Goal: Task Accomplishment & Management: Manage account settings

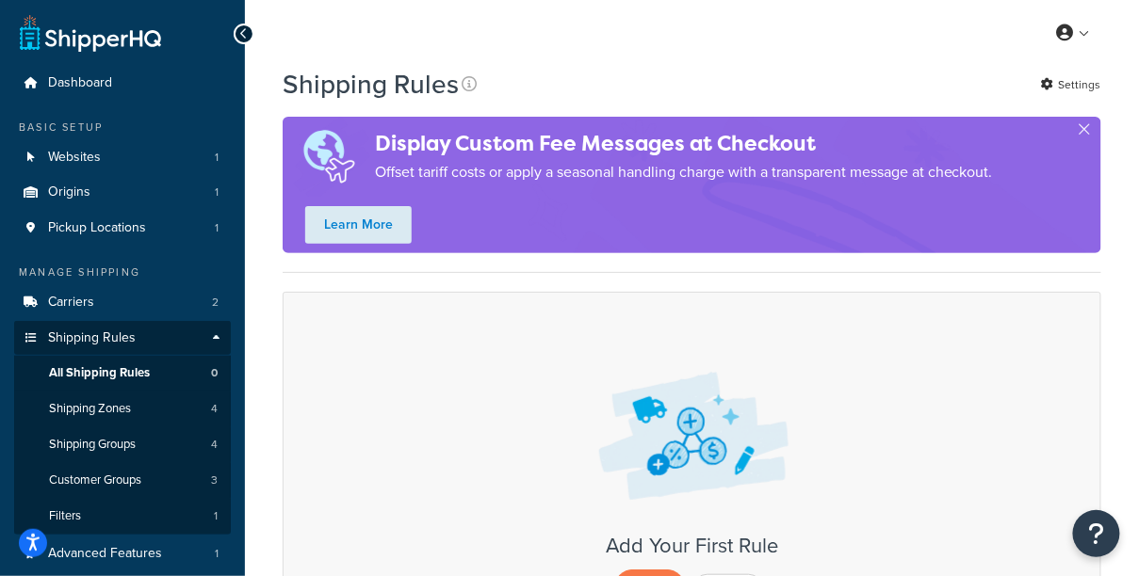
click at [450, 0] on div "My Profile Billing Global Settings Contact Us Logout" at bounding box center [692, 33] width 894 height 66
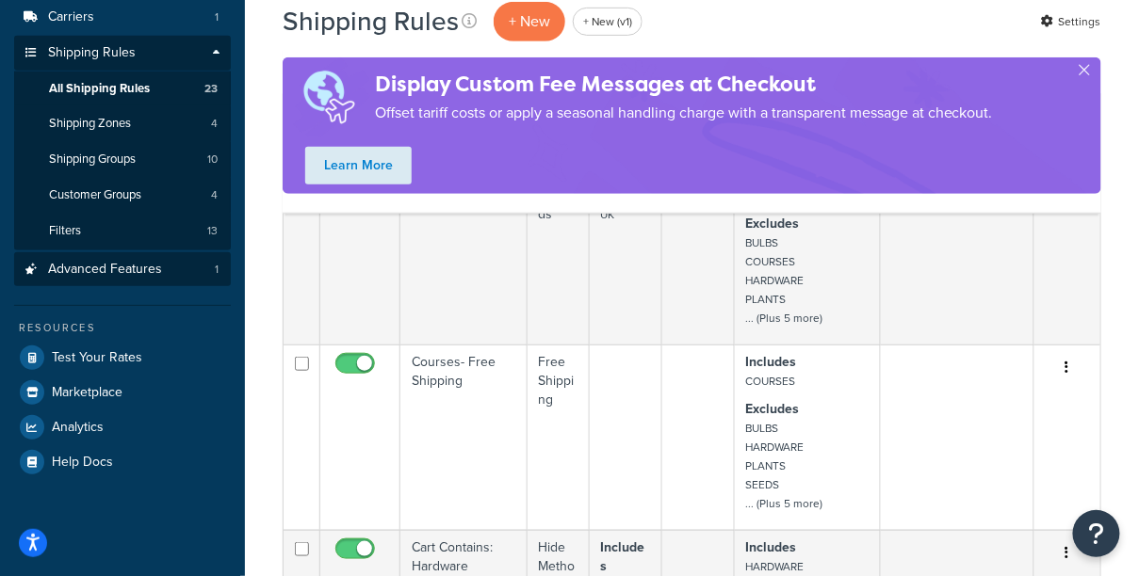
scroll to position [260, 0]
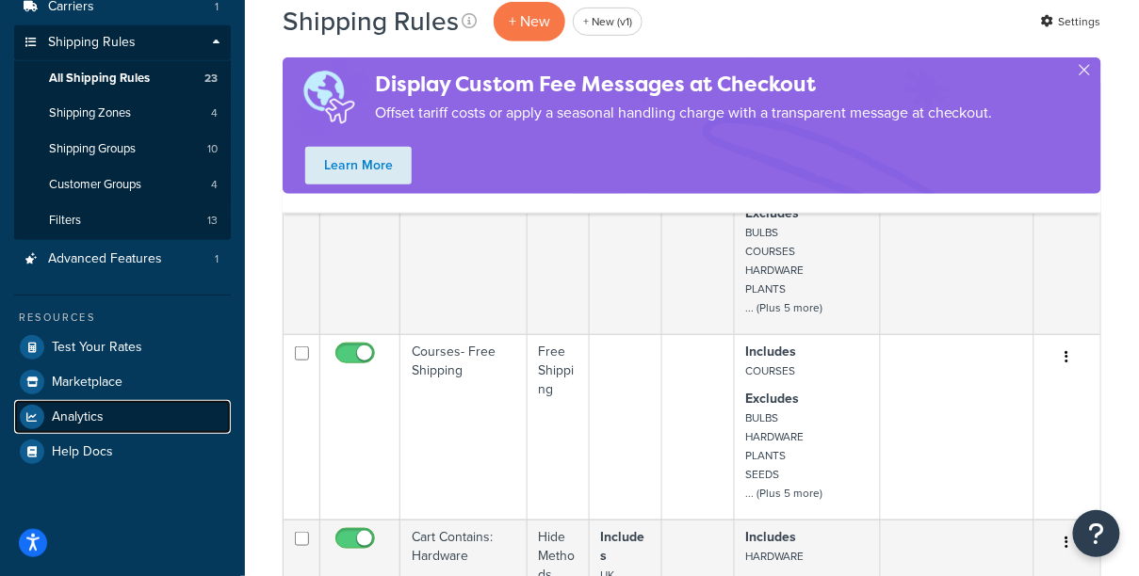
click at [107, 415] on link "Analytics" at bounding box center [122, 417] width 217 height 34
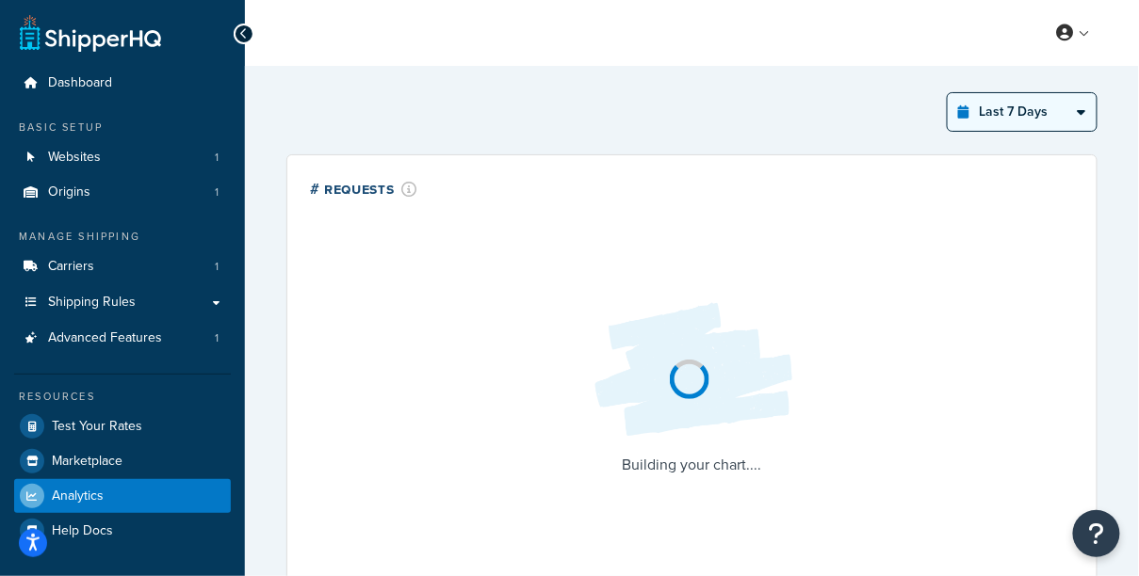
click at [1009, 115] on select "Last 24 Hours Last 7 Days Last 30 Days Last 3 Months Last 6 Months Last 12 Mont…" at bounding box center [1021, 112] width 149 height 38
click at [949, 93] on select "Last 24 Hours Last 7 Days Last 30 Days Last 3 Months Last 6 Months Last 12 Mont…" at bounding box center [1021, 112] width 149 height 38
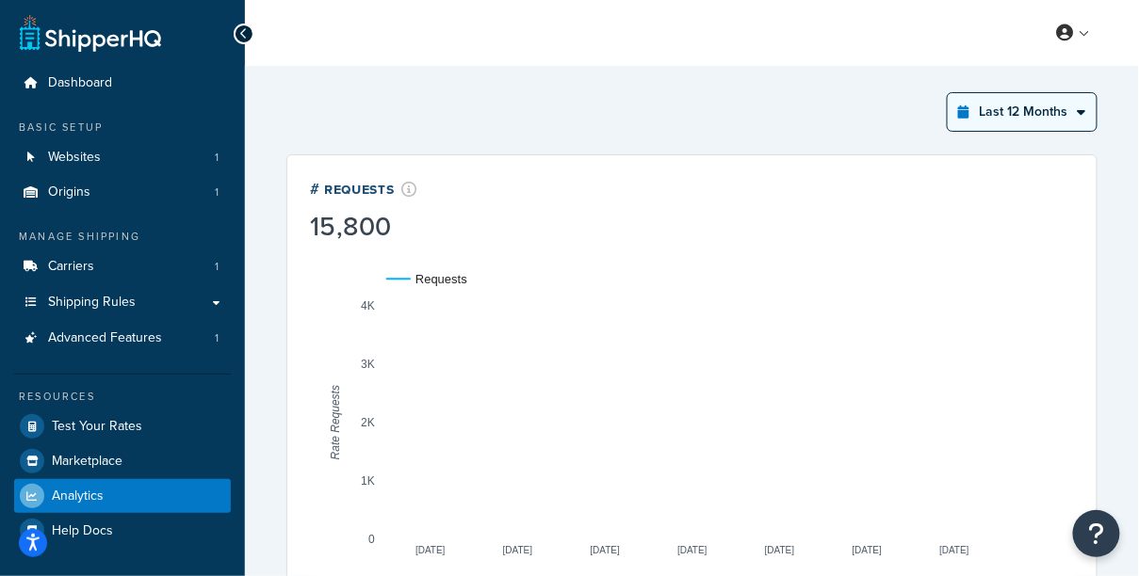
click at [1010, 129] on select "Last 24 Hours Last 7 Days Last 30 Days Last 3 Months Last 6 Months Last 12 Mont…" at bounding box center [1021, 112] width 149 height 38
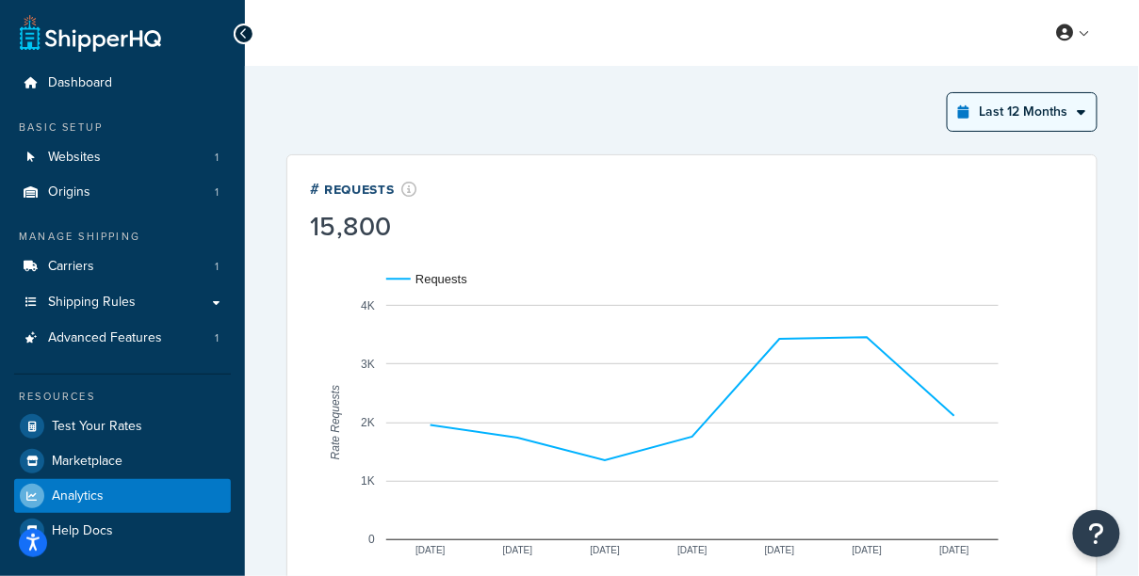
click at [949, 93] on select "Last 24 Hours Last 7 Days Last 30 Days Last 3 Months Last 6 Months Last 12 Mont…" at bounding box center [1021, 112] width 149 height 38
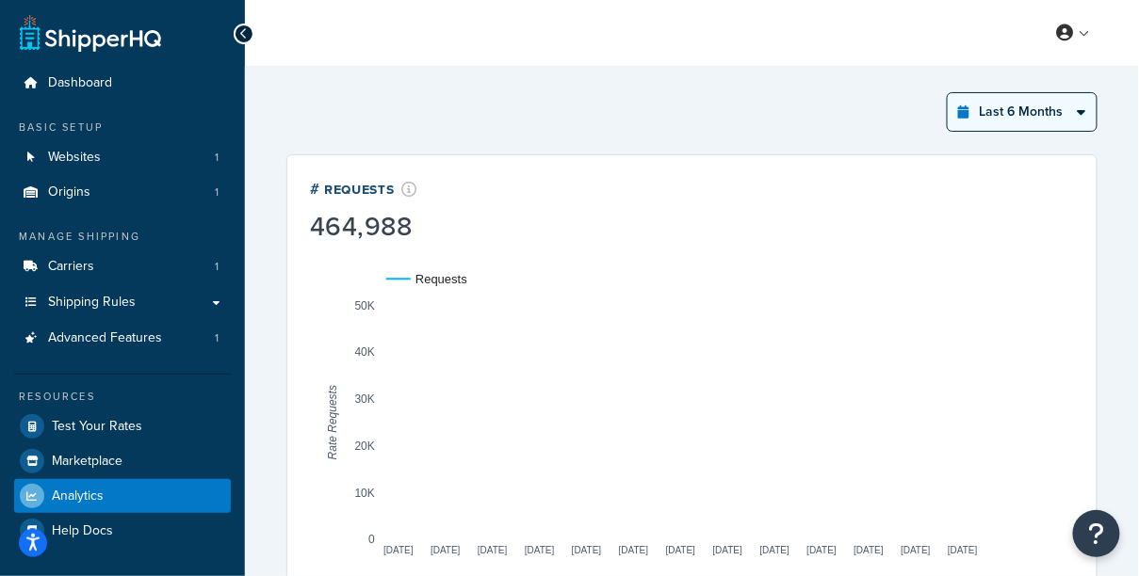
click at [1007, 130] on div "Last 6 Months Select a time period Last 24 Hours Last 7 Days Last 30 Days Last …" at bounding box center [1021, 112] width 151 height 40
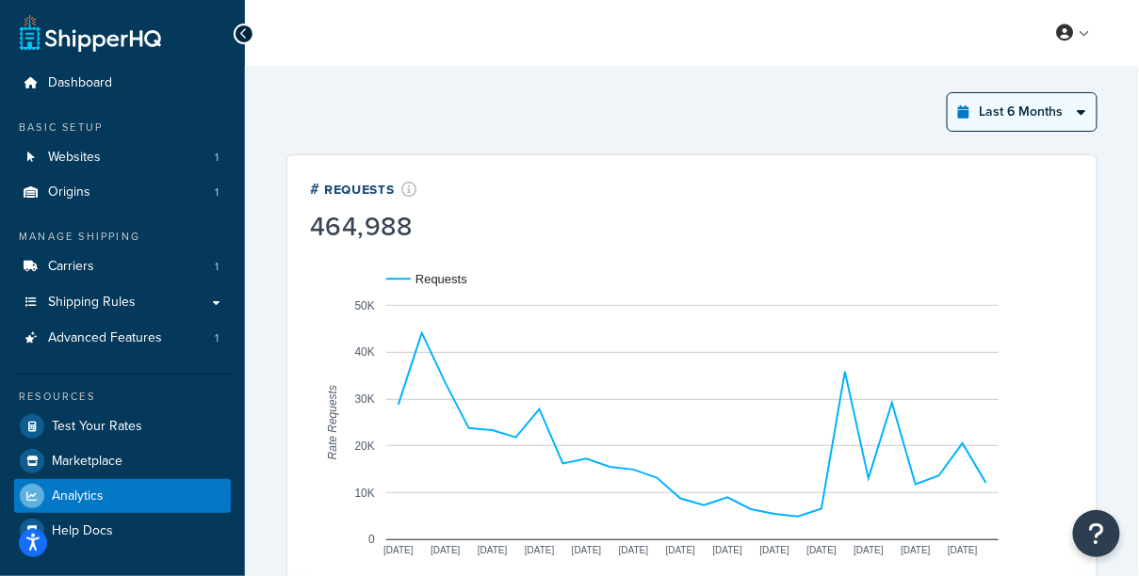
click at [997, 116] on select "Last 24 Hours Last 7 Days Last 30 Days Last 3 Months Last 6 Months Last 12 Mont…" at bounding box center [1021, 112] width 149 height 38
select select "last_year"
click at [949, 93] on select "Last 24 Hours Last 7 Days Last 30 Days Last 3 Months Last 6 Months Last 12 Mont…" at bounding box center [1021, 112] width 149 height 38
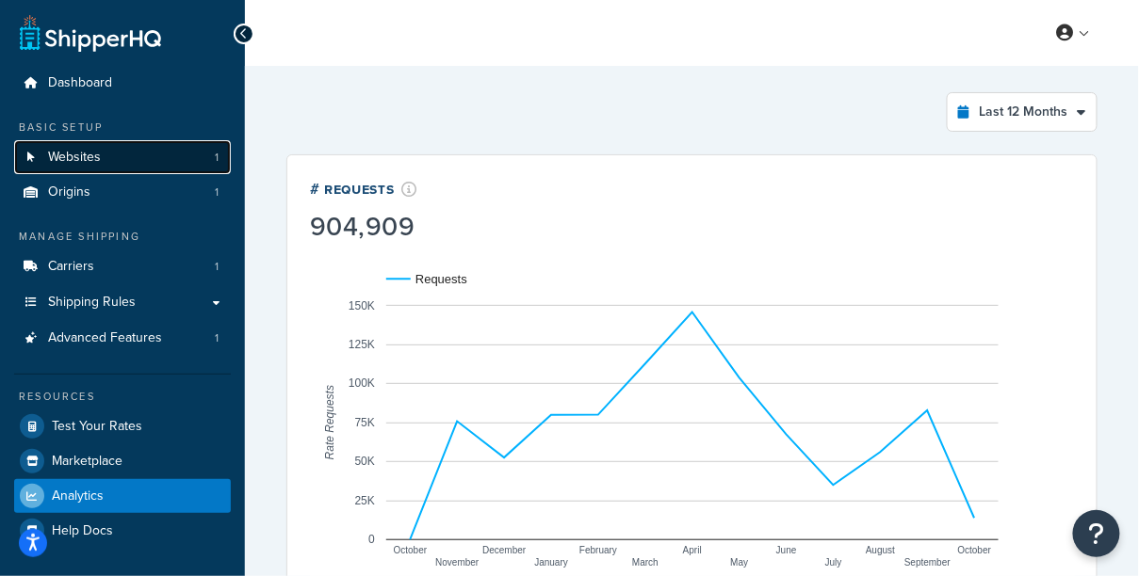
click at [146, 151] on link "Websites 1" at bounding box center [122, 157] width 217 height 35
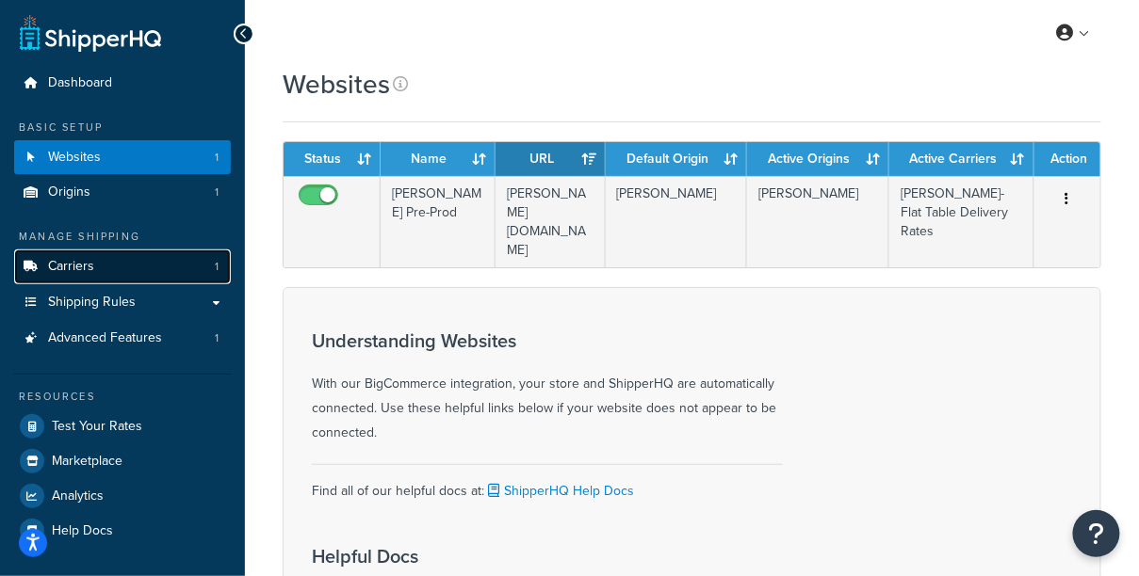
click at [124, 274] on link "Carriers 1" at bounding box center [122, 267] width 217 height 35
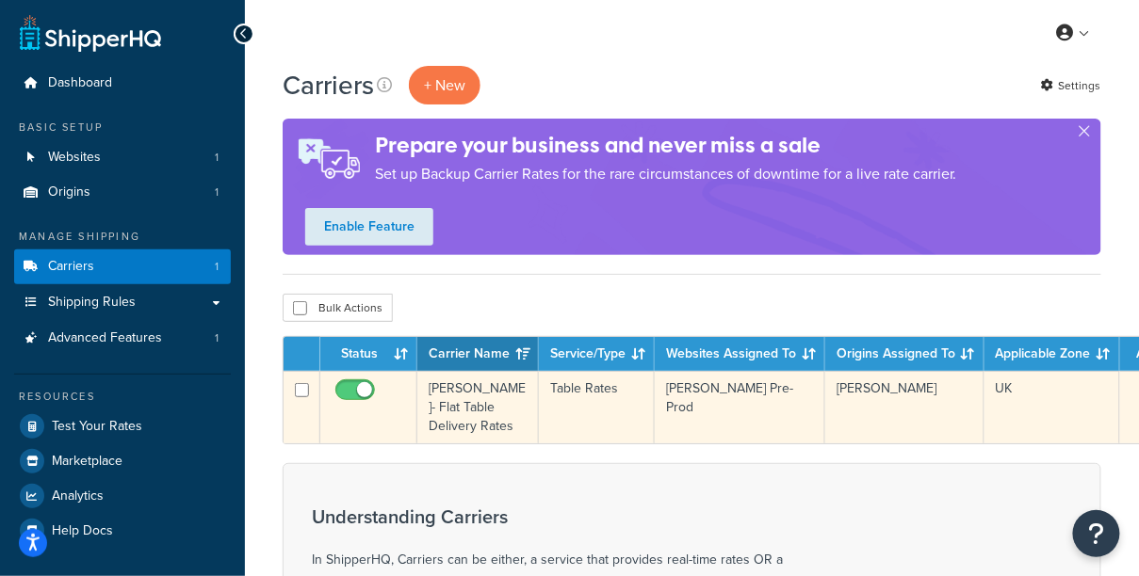
click at [623, 428] on td "Table Rates" at bounding box center [597, 407] width 116 height 73
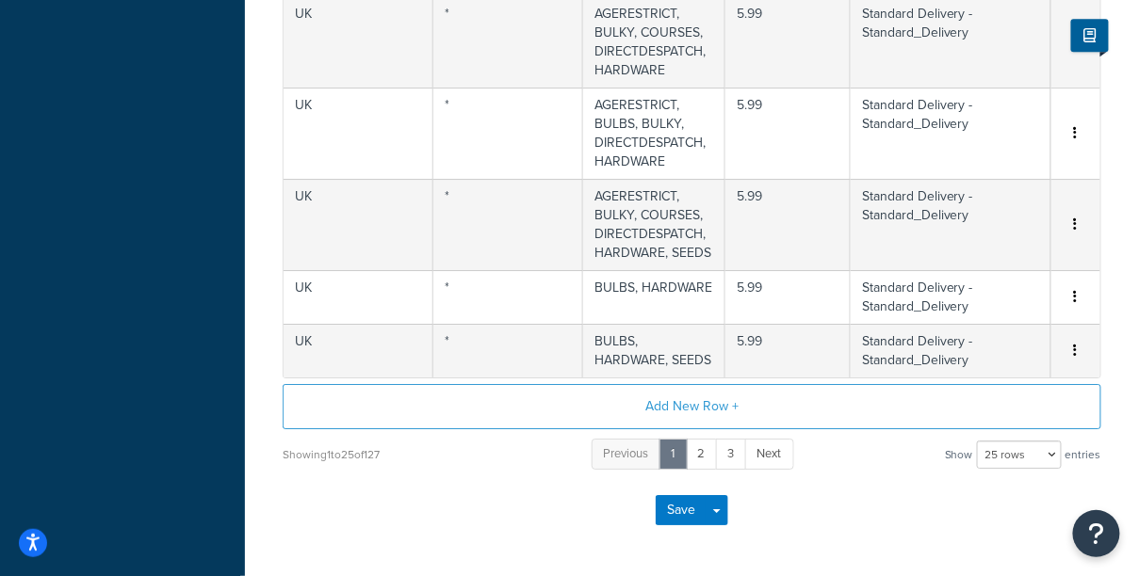
scroll to position [1605, 0]
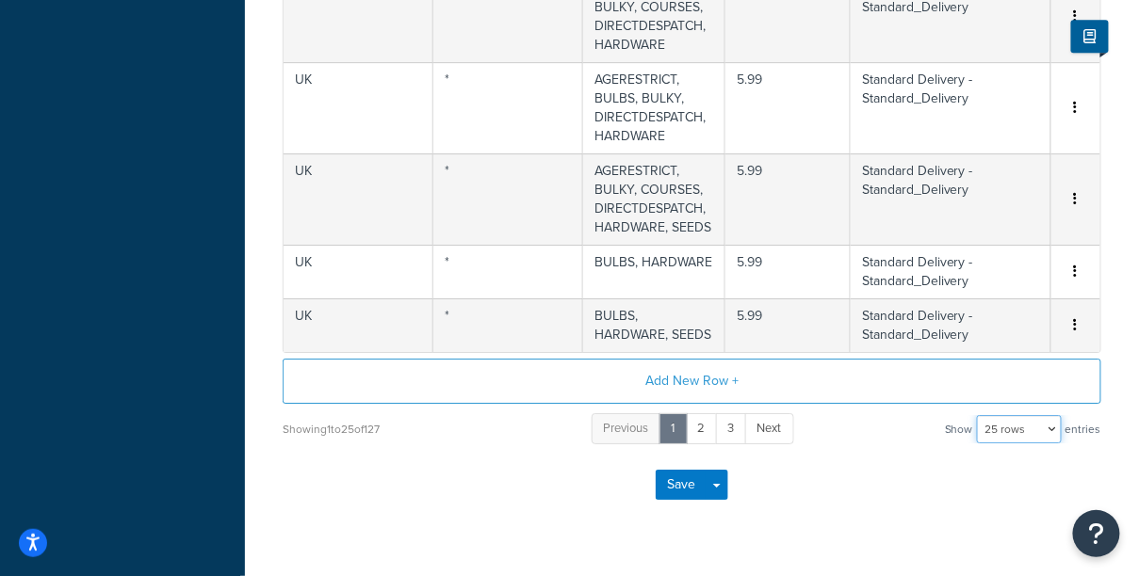
click at [1042, 415] on select "10 rows 15 rows 25 rows 50 rows 100 rows 1000 rows" at bounding box center [1019, 429] width 85 height 28
select select "1000"
click at [978, 415] on select "10 rows 15 rows 25 rows 50 rows 100 rows 1000 rows" at bounding box center [1019, 429] width 85 height 28
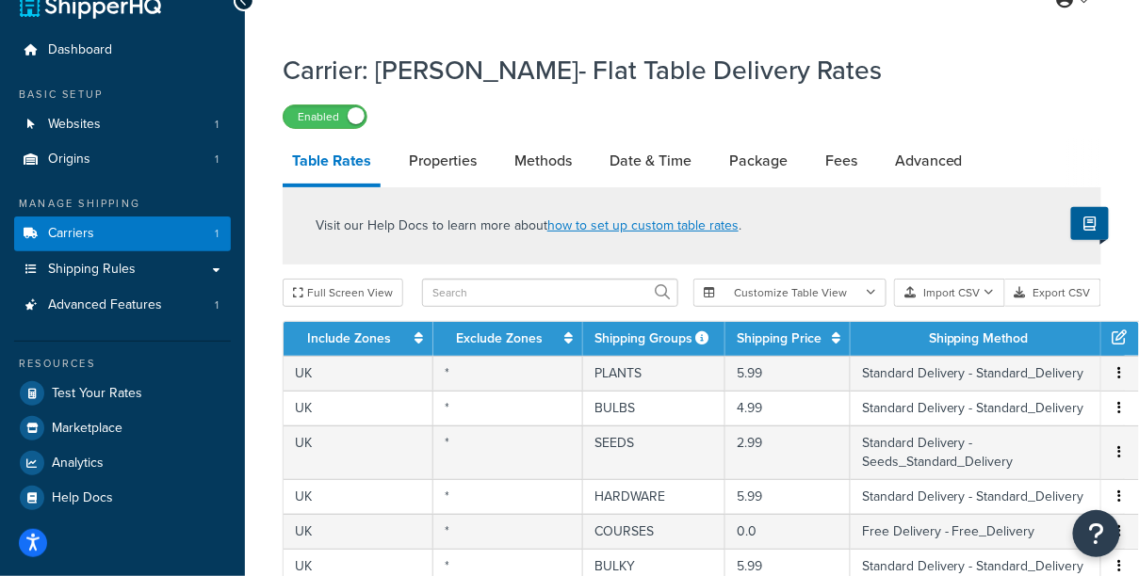
scroll to position [0, 0]
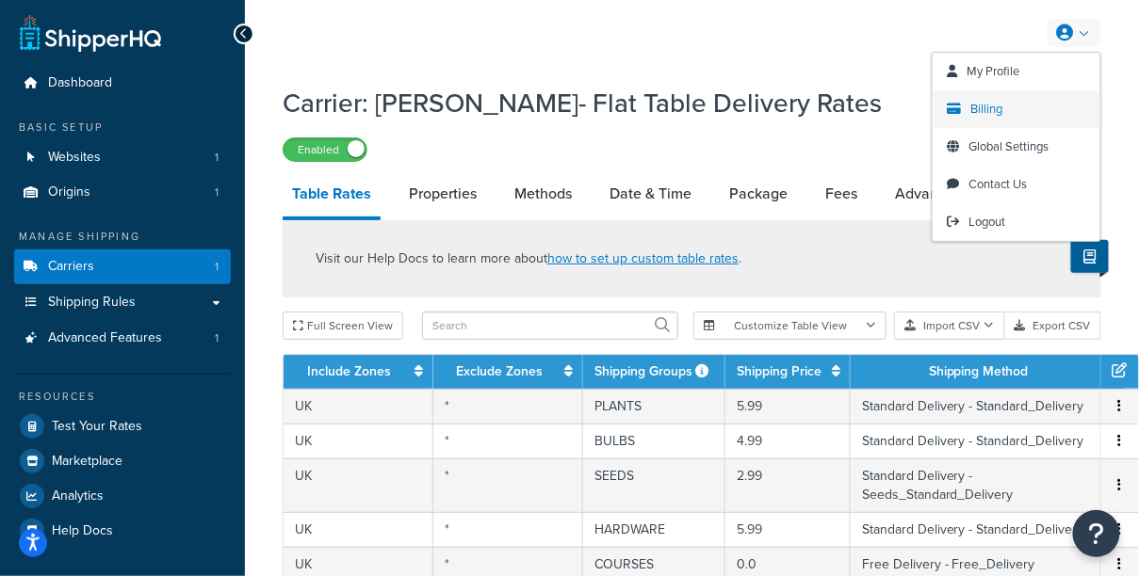
click at [1008, 105] on link "Billing" at bounding box center [1016, 109] width 168 height 38
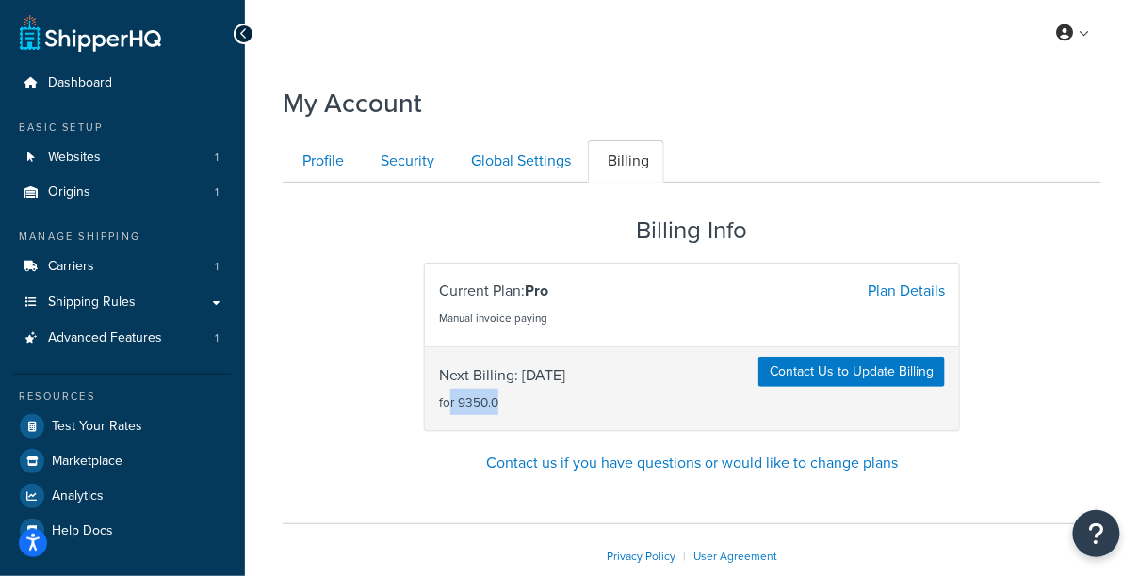
drag, startPoint x: 450, startPoint y: 404, endPoint x: 500, endPoint y: 404, distance: 49.9
click at [500, 404] on span "Next Billing: 2025-11-19 for 9350.0" at bounding box center [502, 389] width 126 height 53
click at [868, 288] on link "Plan Details" at bounding box center [905, 291] width 77 height 22
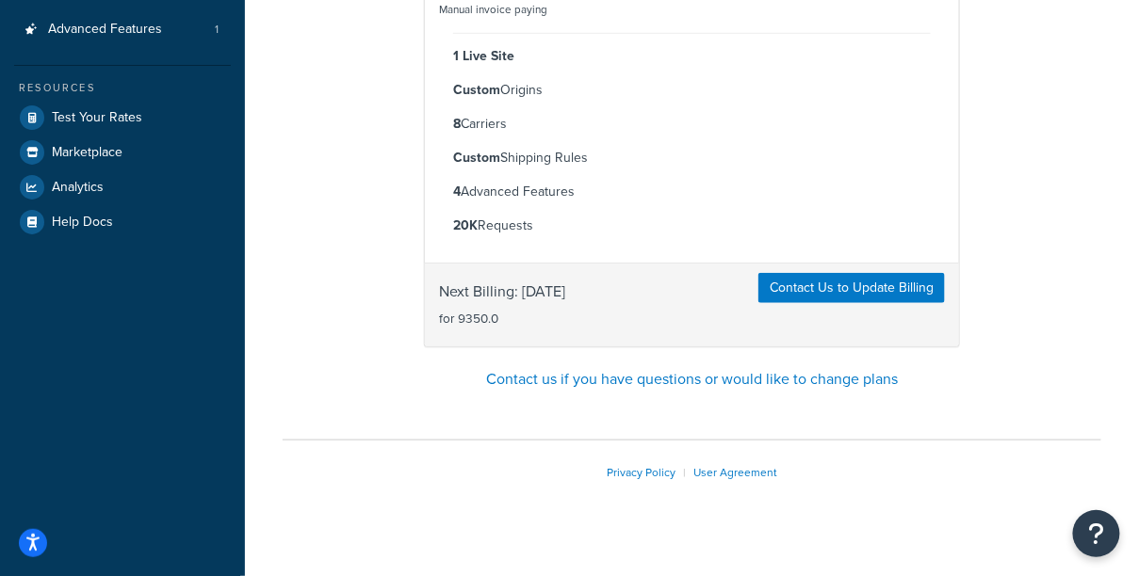
scroll to position [332, 0]
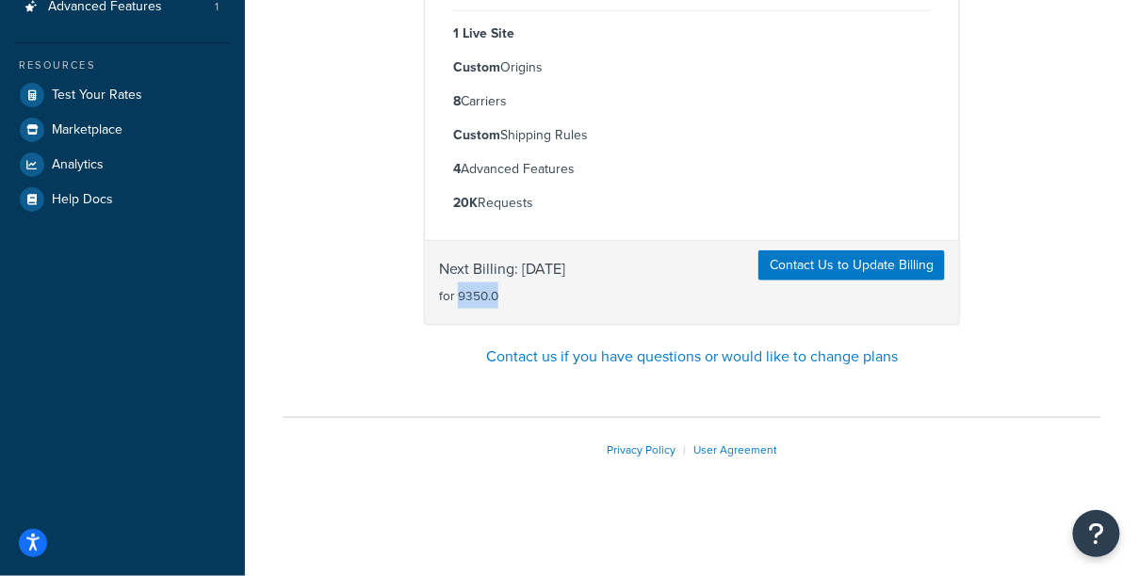
drag, startPoint x: 457, startPoint y: 295, endPoint x: 513, endPoint y: 295, distance: 56.5
click at [513, 295] on span "Next Billing: 2025-11-19 for 9350.0" at bounding box center [502, 282] width 126 height 53
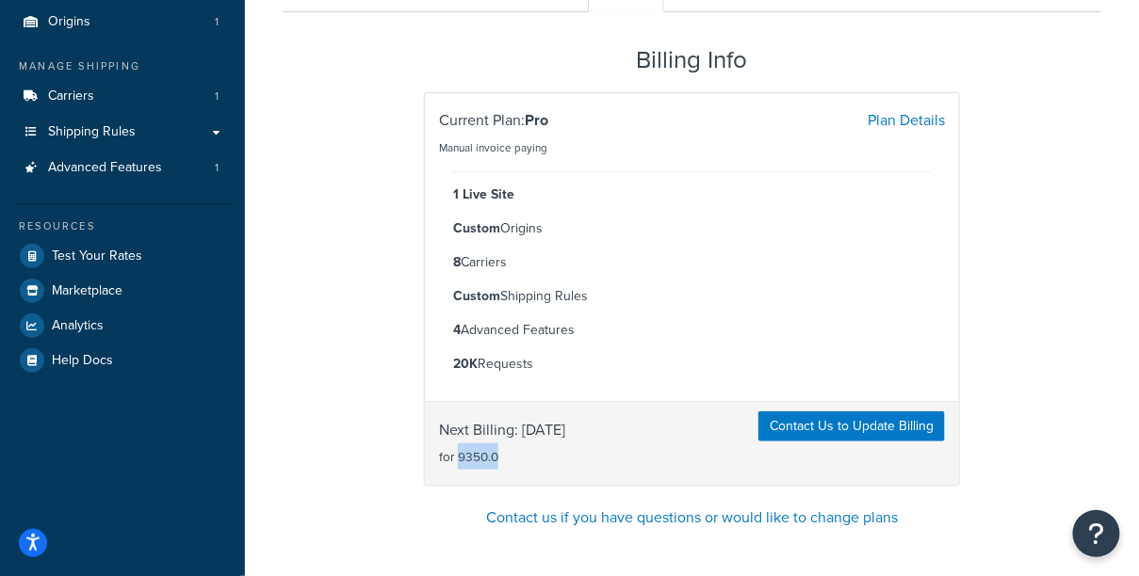
scroll to position [173, 0]
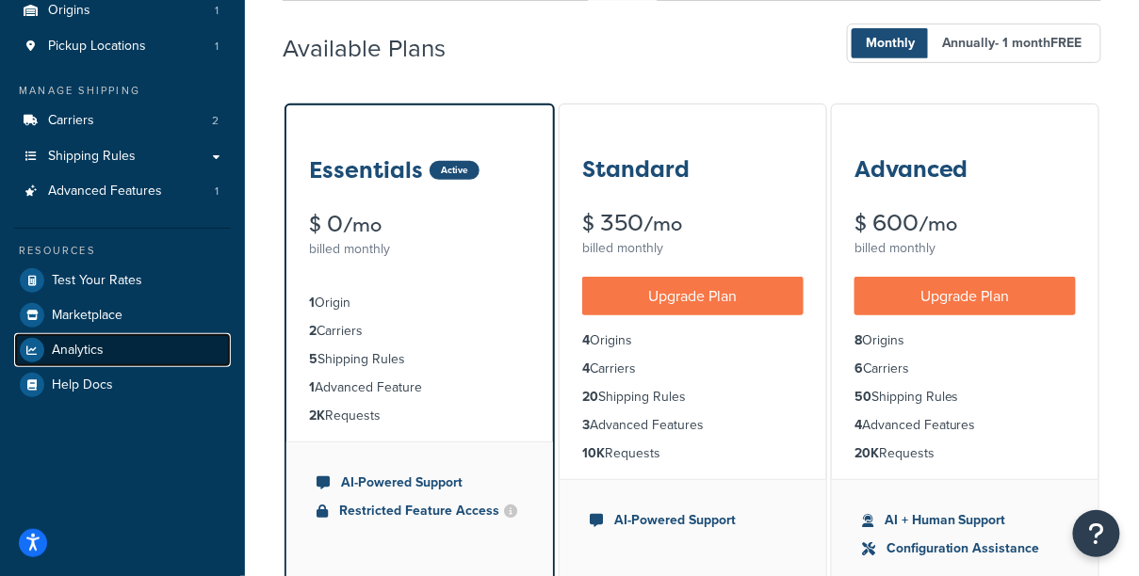
click at [87, 343] on span "Analytics" at bounding box center [78, 351] width 52 height 16
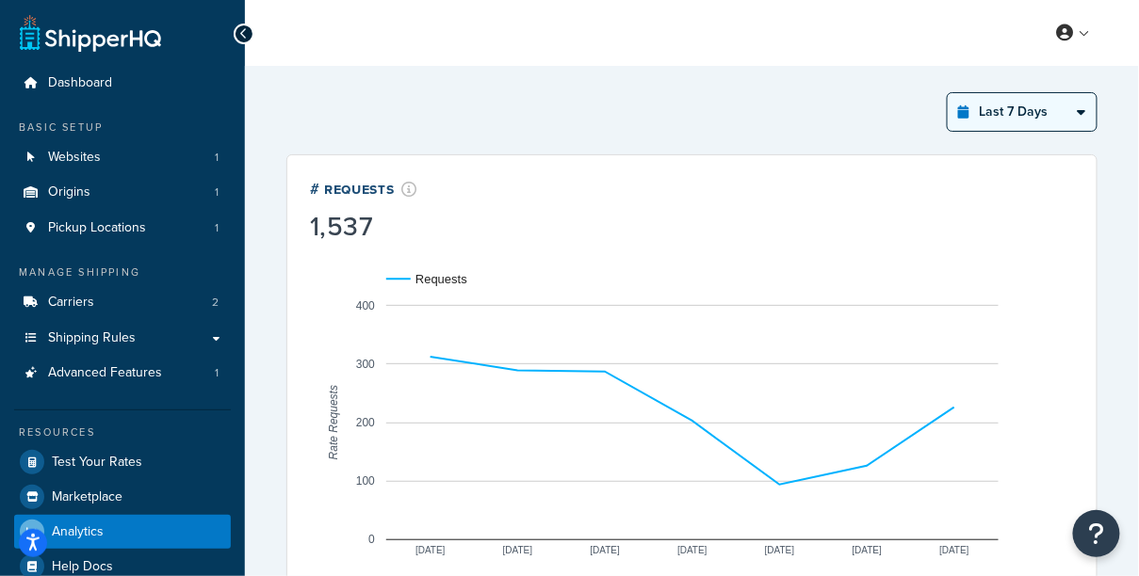
click at [1001, 122] on select "Last 24 Hours Last 7 Days Last 30 Days Last 3 Months Last 6 Months Last 12 Mont…" at bounding box center [1021, 112] width 149 height 38
click at [949, 93] on select "Last 24 Hours Last 7 Days Last 30 Days Last 3 Months Last 6 Months Last 12 Mont…" at bounding box center [1021, 112] width 149 height 38
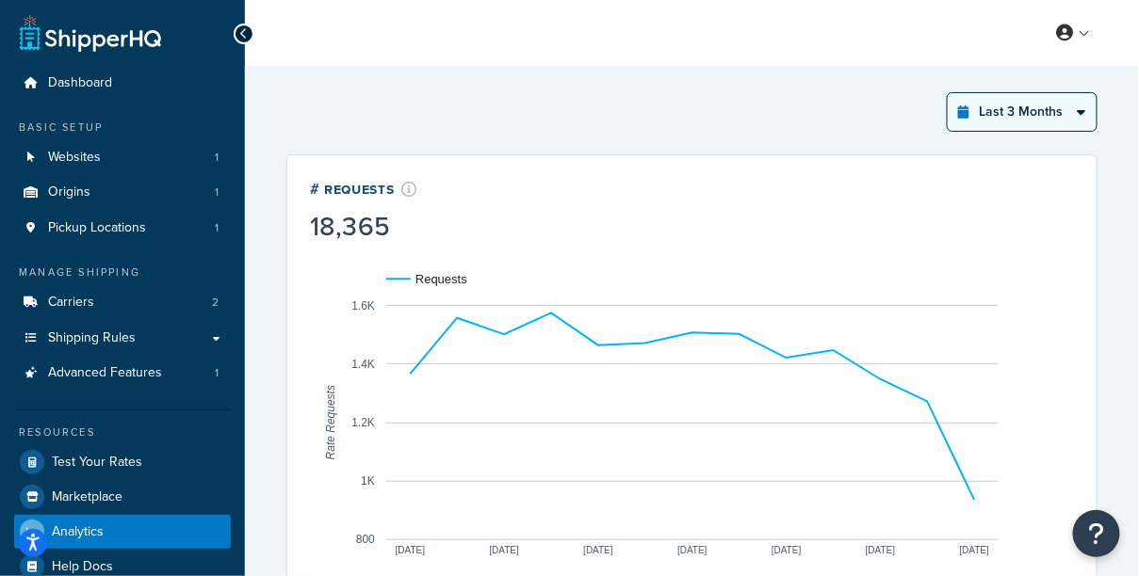
click at [1041, 102] on select "Last 24 Hours Last 7 Days Last 30 Days Last 3 Months Last 6 Months Last 12 Mont…" at bounding box center [1021, 112] width 149 height 38
select select "last_year"
click at [949, 93] on select "Last 24 Hours Last 7 Days Last 30 Days Last 3 Months Last 6 Months Last 12 Mont…" at bounding box center [1021, 112] width 149 height 38
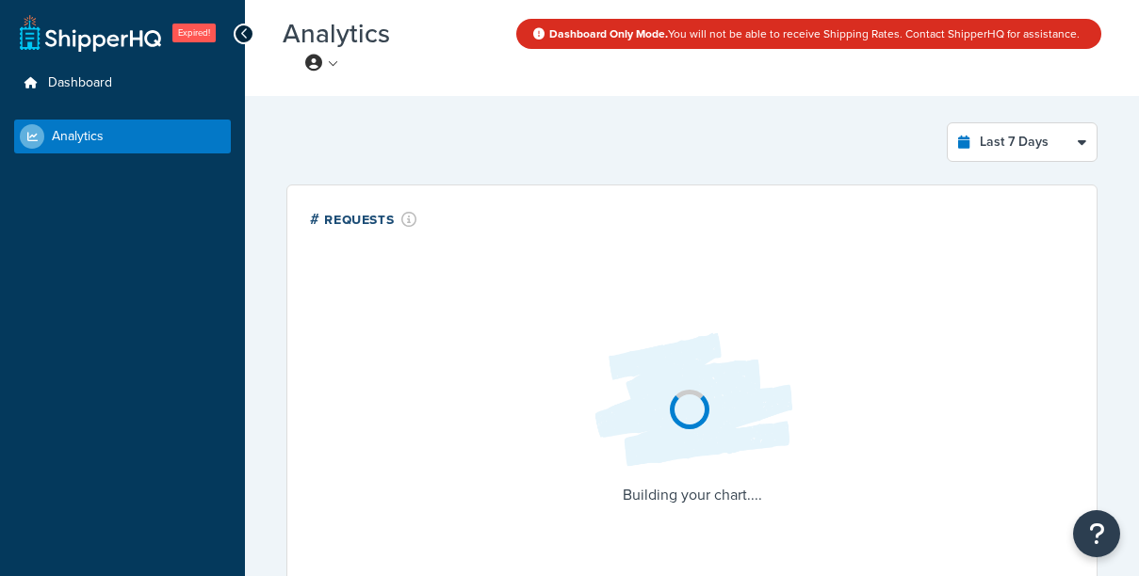
select select "last_7_days"
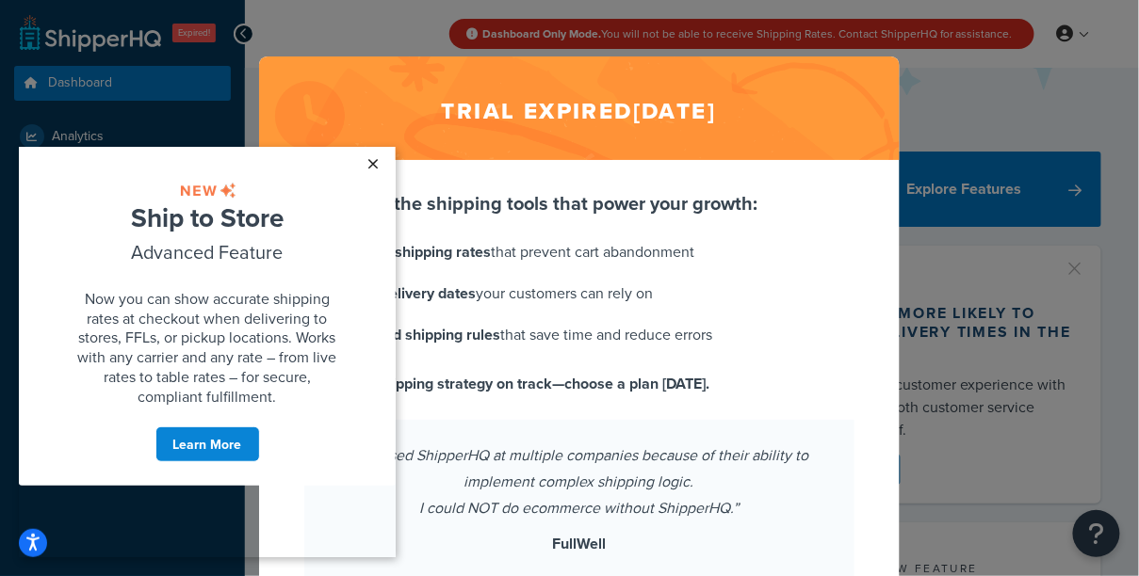
click at [371, 168] on link "×" at bounding box center [372, 163] width 33 height 34
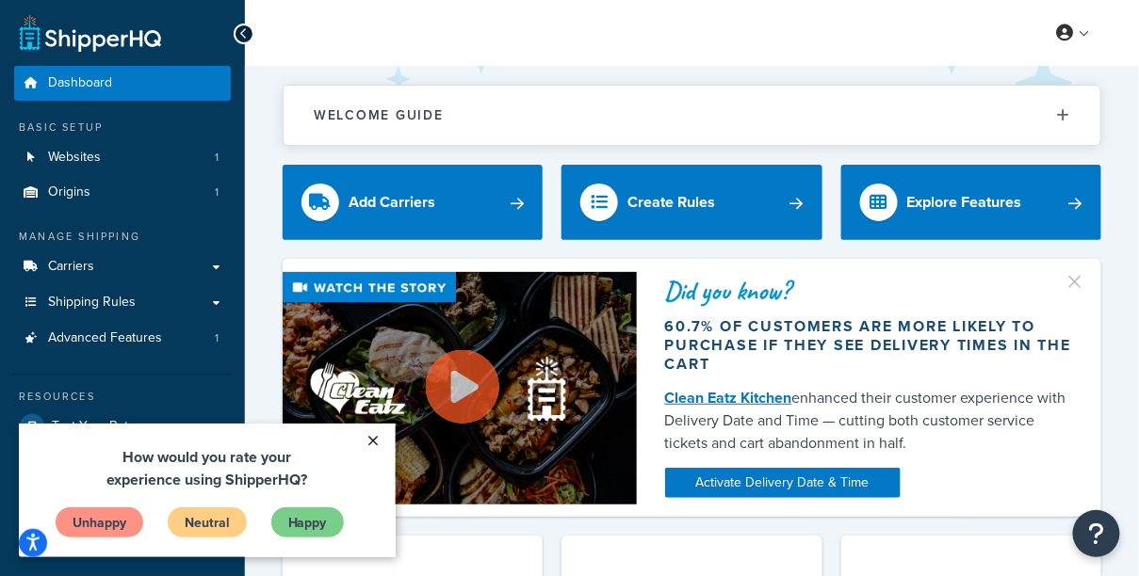
click at [384, 440] on link "×" at bounding box center [372, 440] width 33 height 34
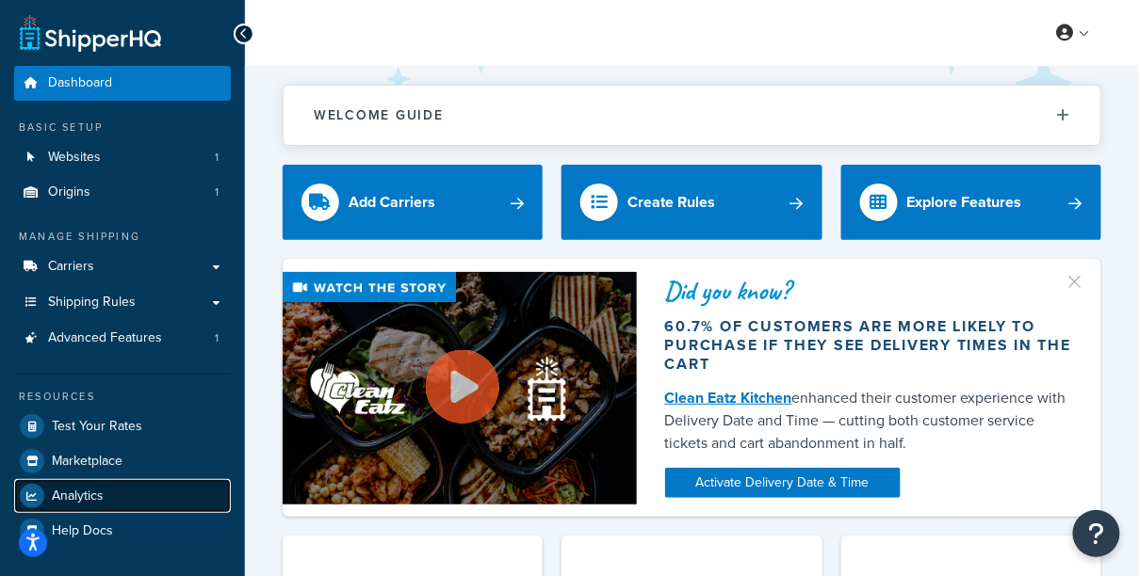
click at [90, 507] on link "Analytics" at bounding box center [122, 496] width 217 height 34
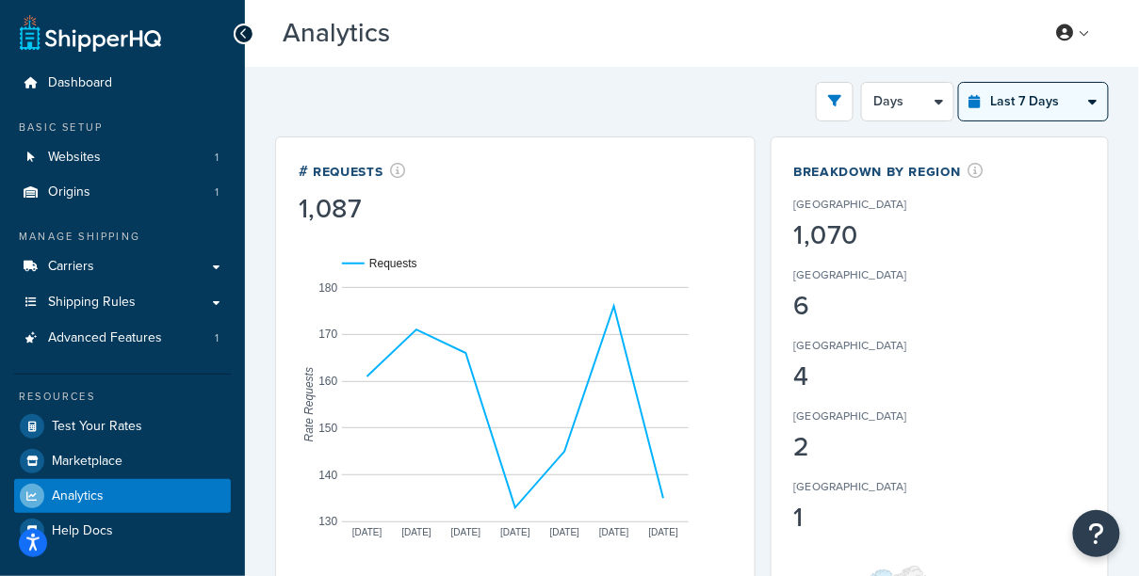
click at [1080, 101] on select "Last 24 Hours Last 7 Days Last 30 Days Last 3 Months Last 6 Months Last 12 Mont…" at bounding box center [1033, 102] width 149 height 38
select select "last_year"
click at [961, 83] on select "Last 24 Hours Last 7 Days Last 30 Days Last 3 Months Last 6 Months Last 12 Mont…" at bounding box center [1033, 102] width 149 height 38
select select "1M"
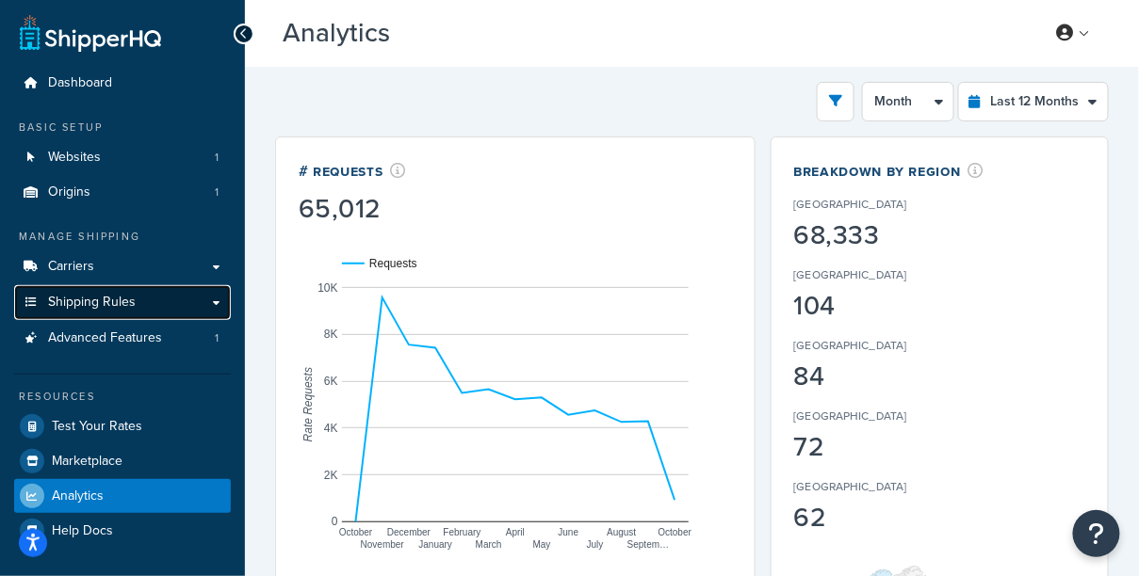
click at [170, 303] on link "Shipping Rules" at bounding box center [122, 302] width 217 height 35
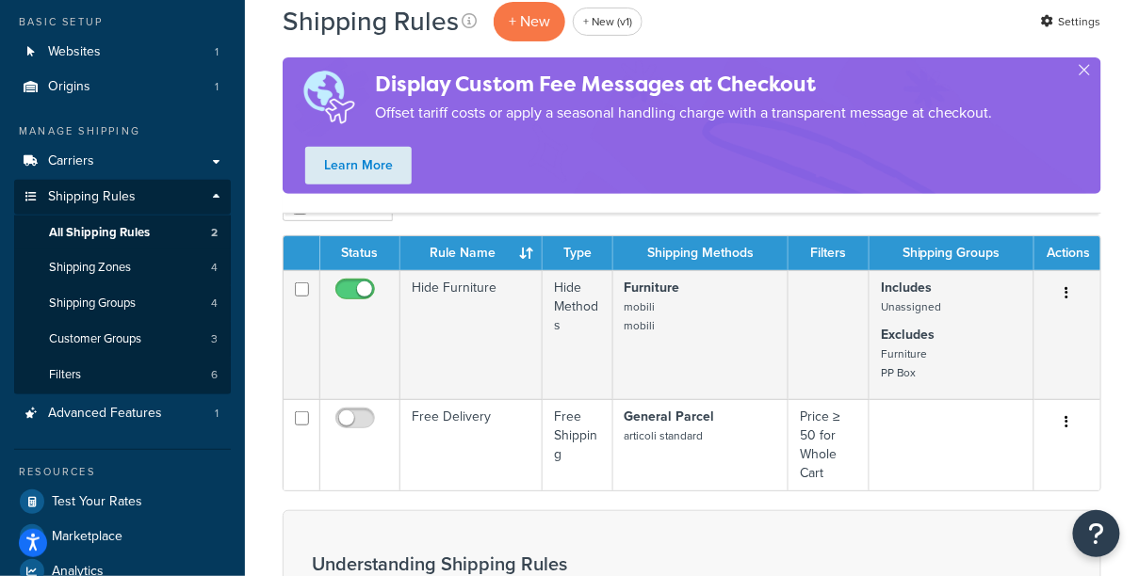
scroll to position [104, 0]
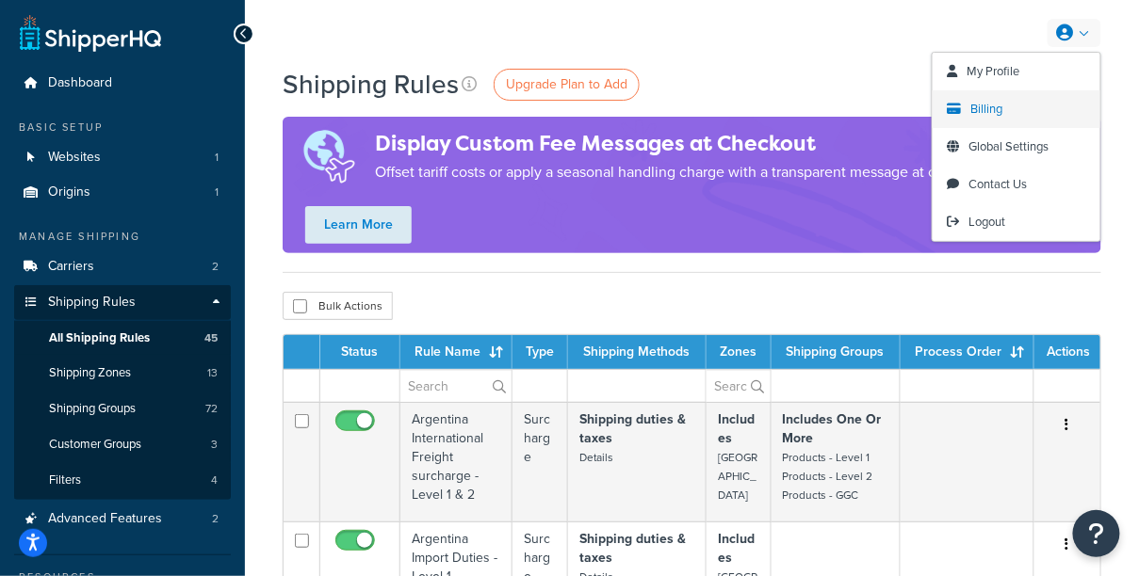
click at [1013, 98] on link "Billing" at bounding box center [1016, 109] width 168 height 38
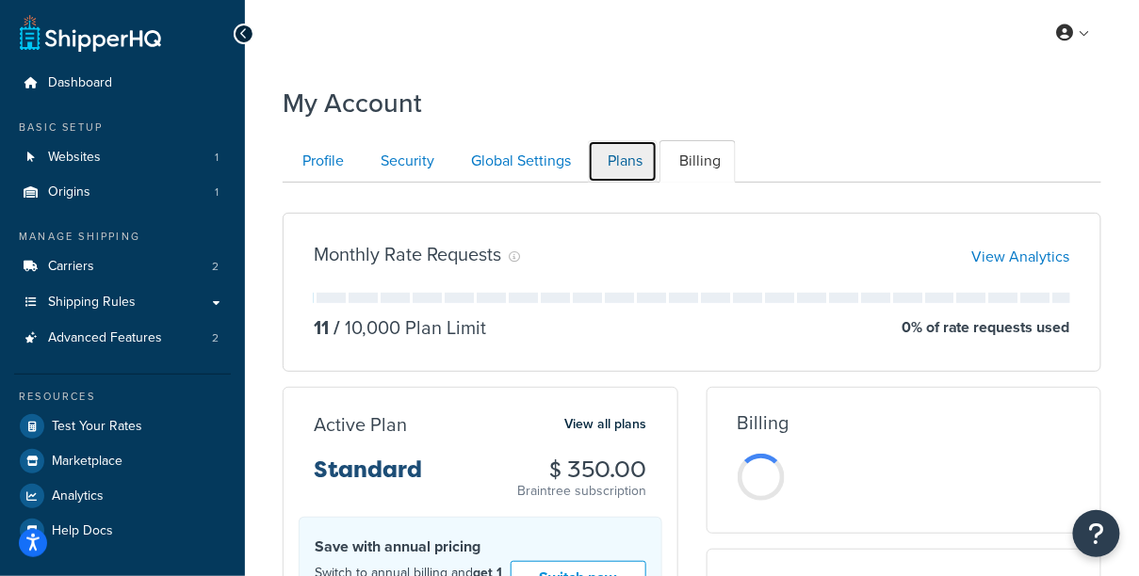
click at [623, 159] on link "Plans" at bounding box center [623, 161] width 70 height 42
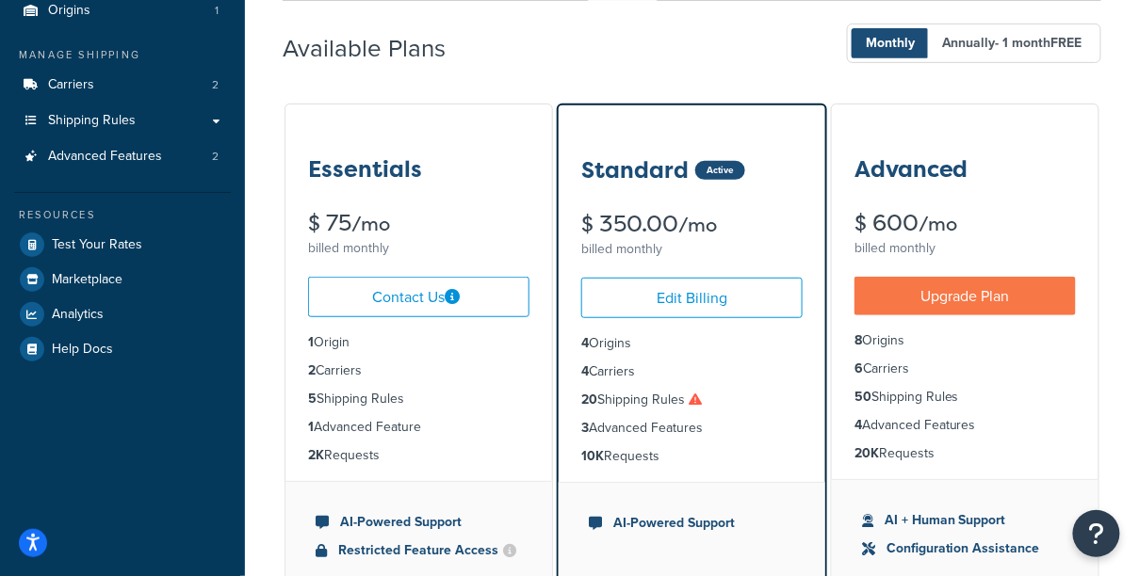
drag, startPoint x: 851, startPoint y: 397, endPoint x: 961, endPoint y: 406, distance: 110.5
click at [961, 407] on ul "8 Origins 6 Carriers 50 Shipping Rules 4 Advanced Features 20K Requests" at bounding box center [965, 397] width 266 height 164
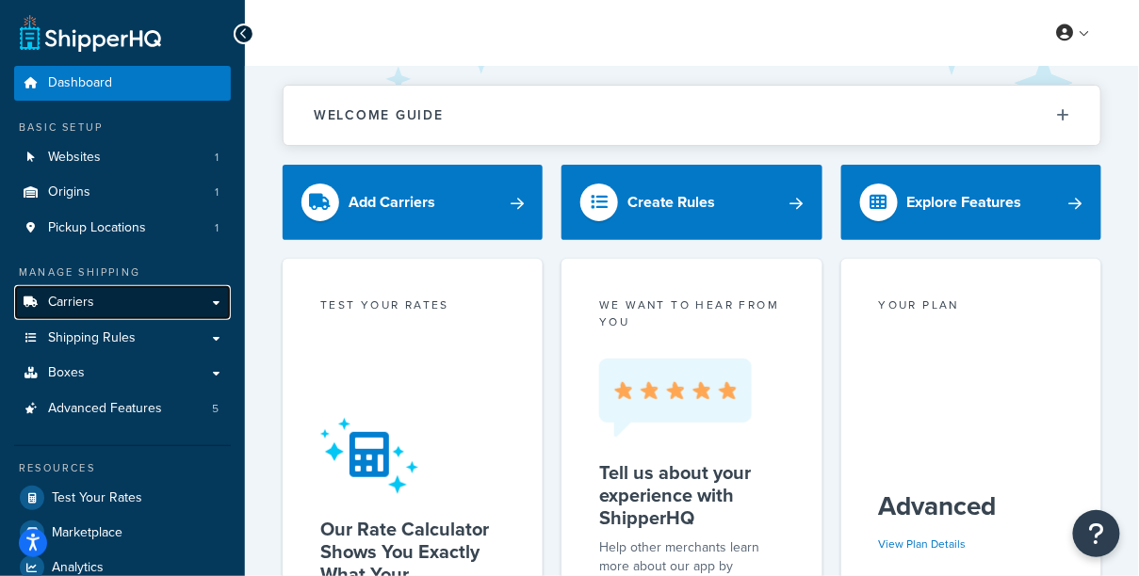
click at [154, 302] on link "Carriers" at bounding box center [122, 302] width 217 height 35
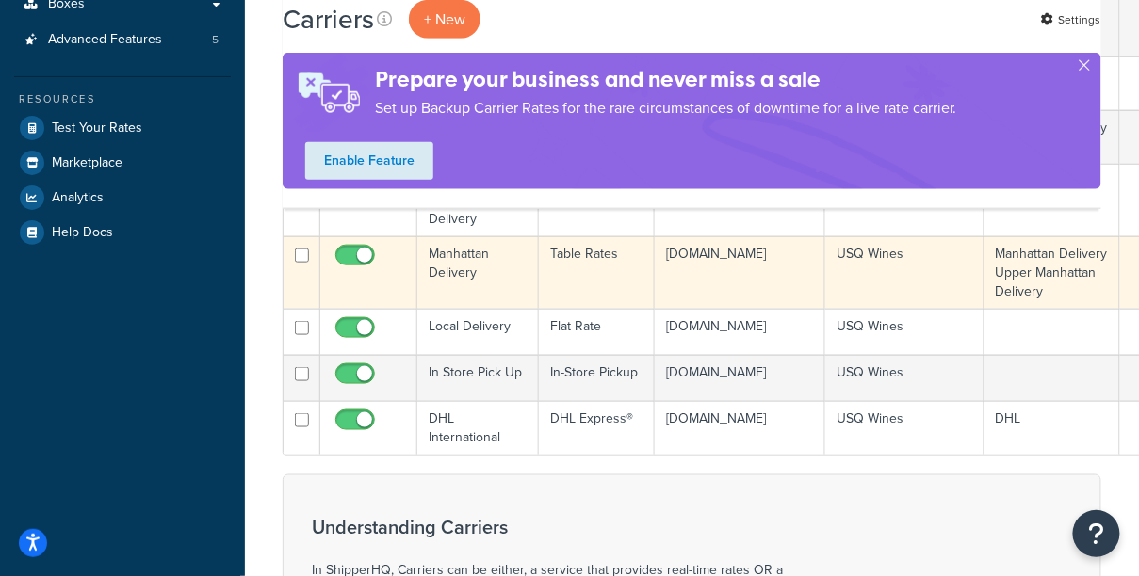
scroll to position [451, 0]
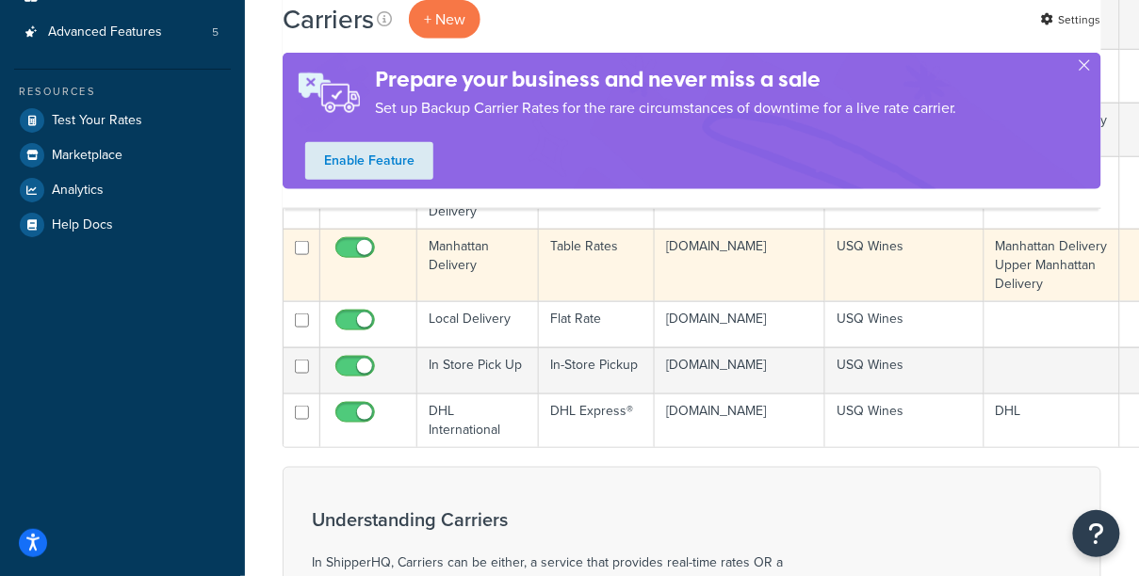
click at [502, 393] on td "In Store Pick Up" at bounding box center [477, 370] width 121 height 46
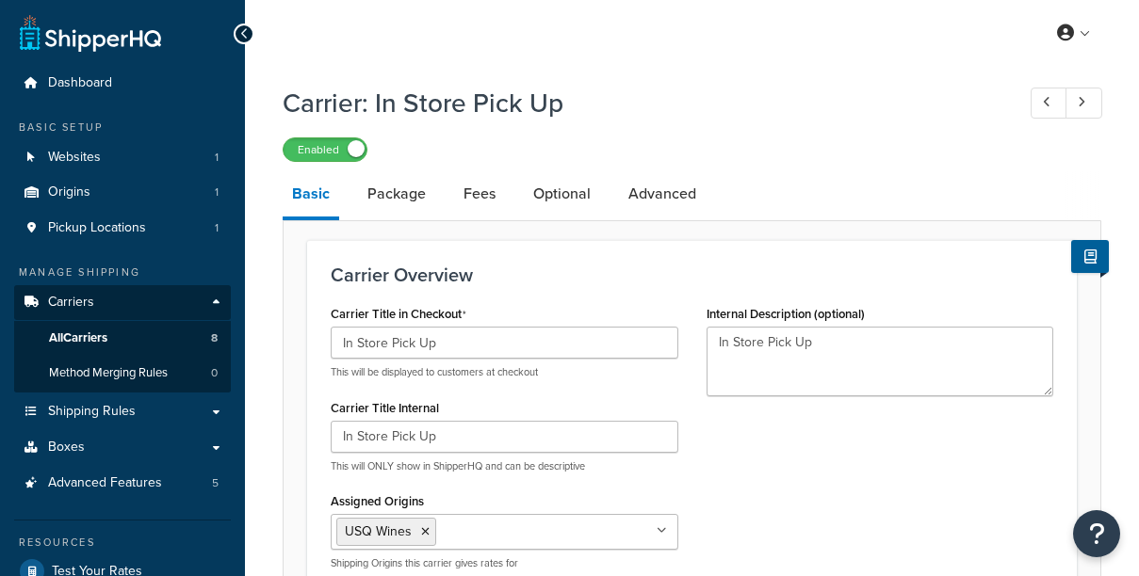
select select "pickup"
click at [419, 214] on link "Package" at bounding box center [396, 193] width 77 height 45
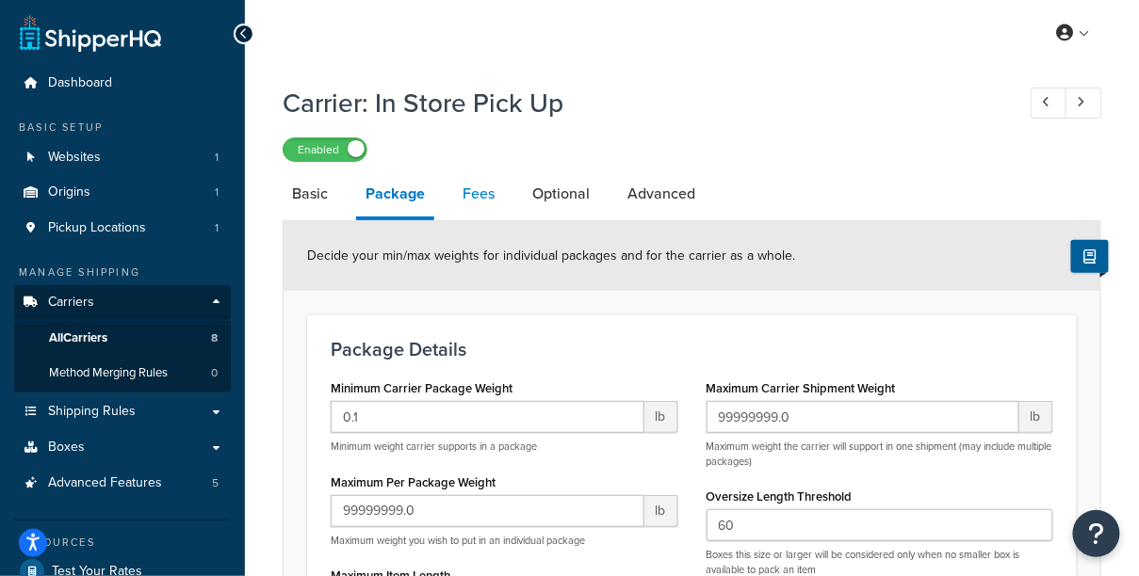
click at [489, 184] on link "Fees" at bounding box center [478, 193] width 51 height 45
select select "AFTER"
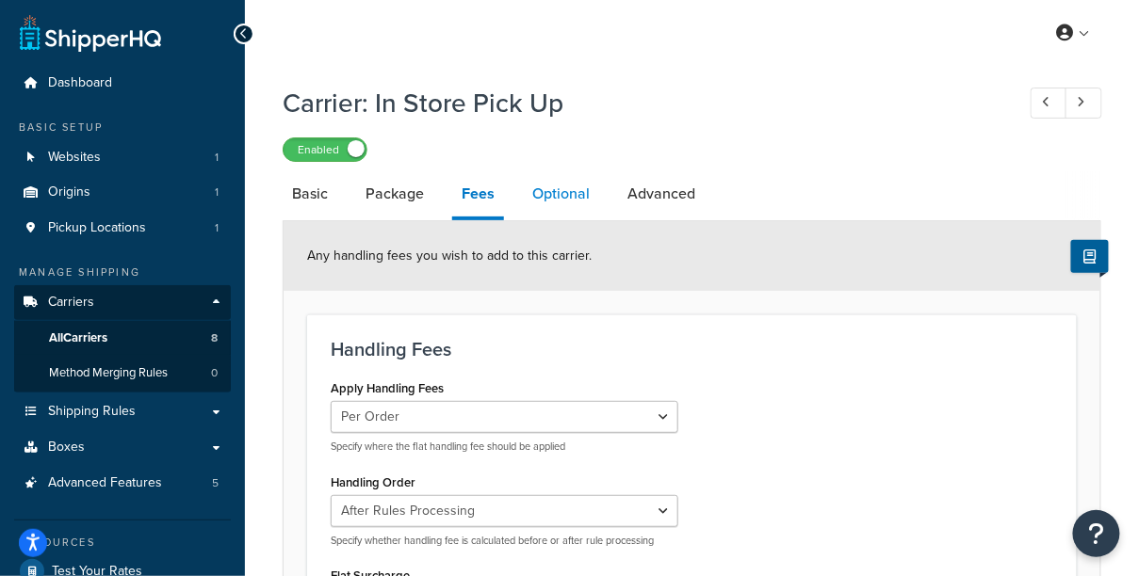
click at [565, 202] on link "Optional" at bounding box center [561, 193] width 76 height 45
select select "169436"
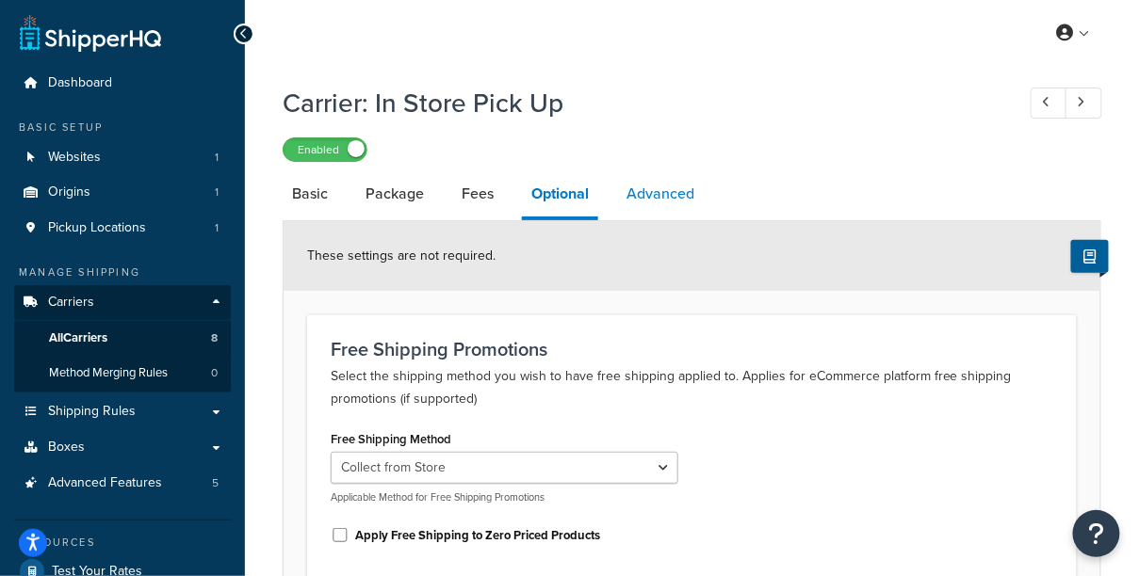
click at [659, 213] on link "Advanced" at bounding box center [660, 193] width 87 height 45
select select "false"
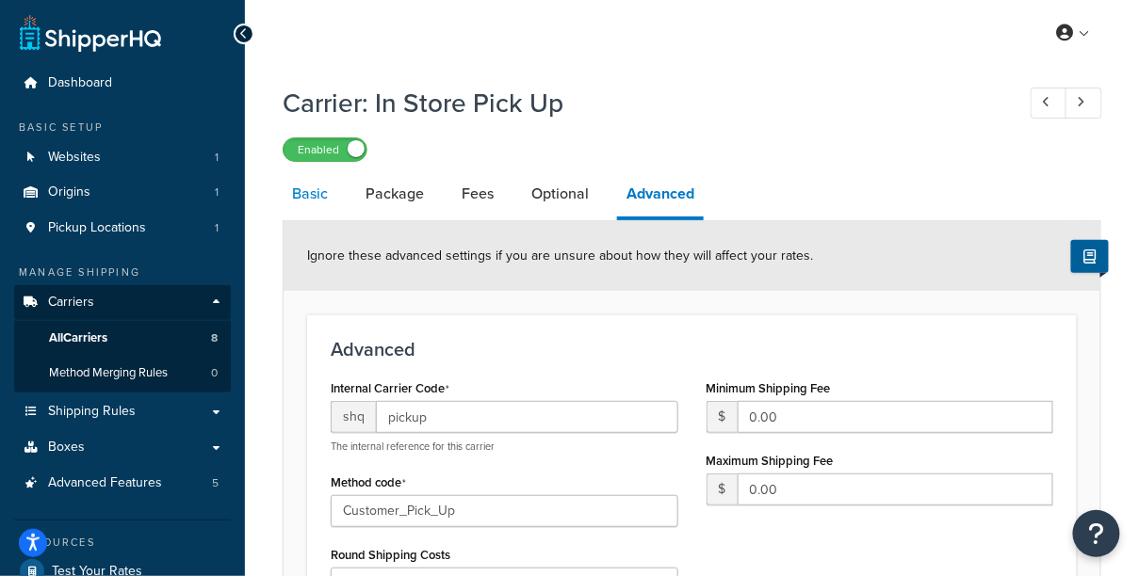
click at [314, 201] on link "Basic" at bounding box center [310, 193] width 55 height 45
select select "pickup"
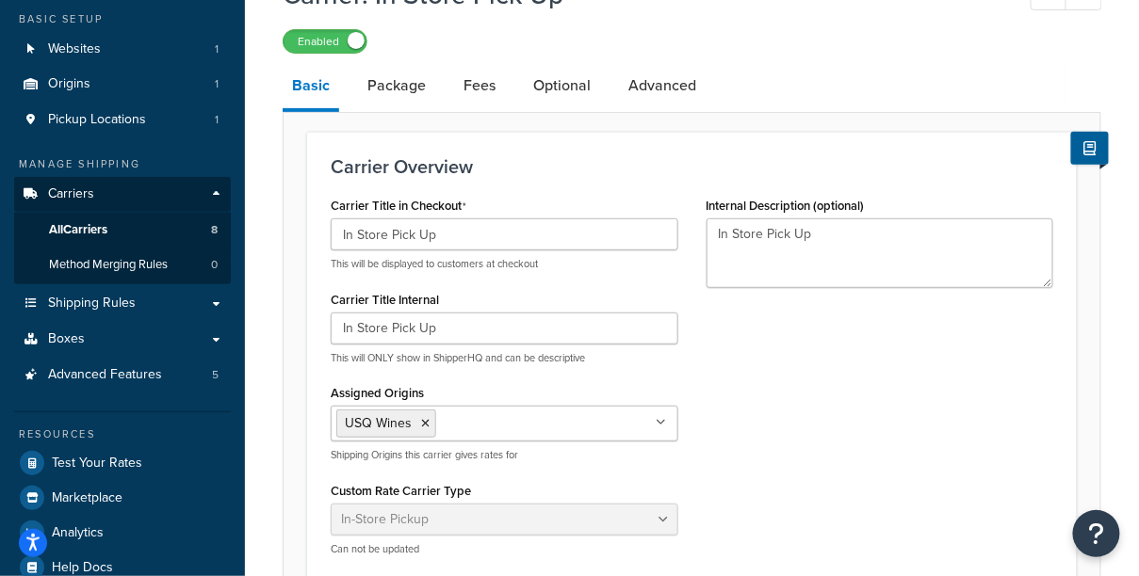
scroll to position [154, 0]
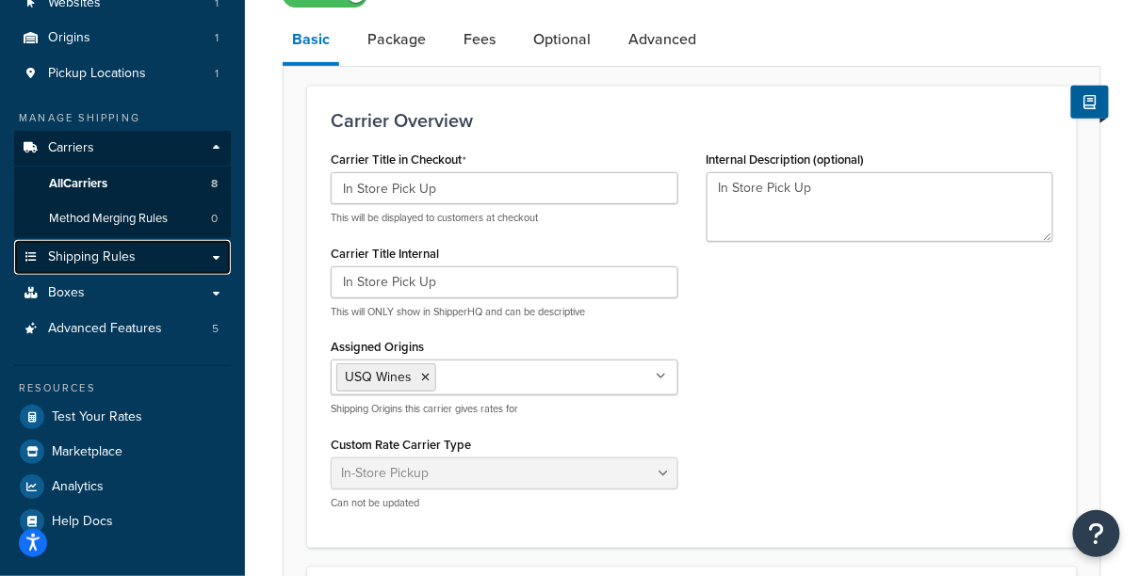
click at [153, 264] on link "Shipping Rules" at bounding box center [122, 257] width 217 height 35
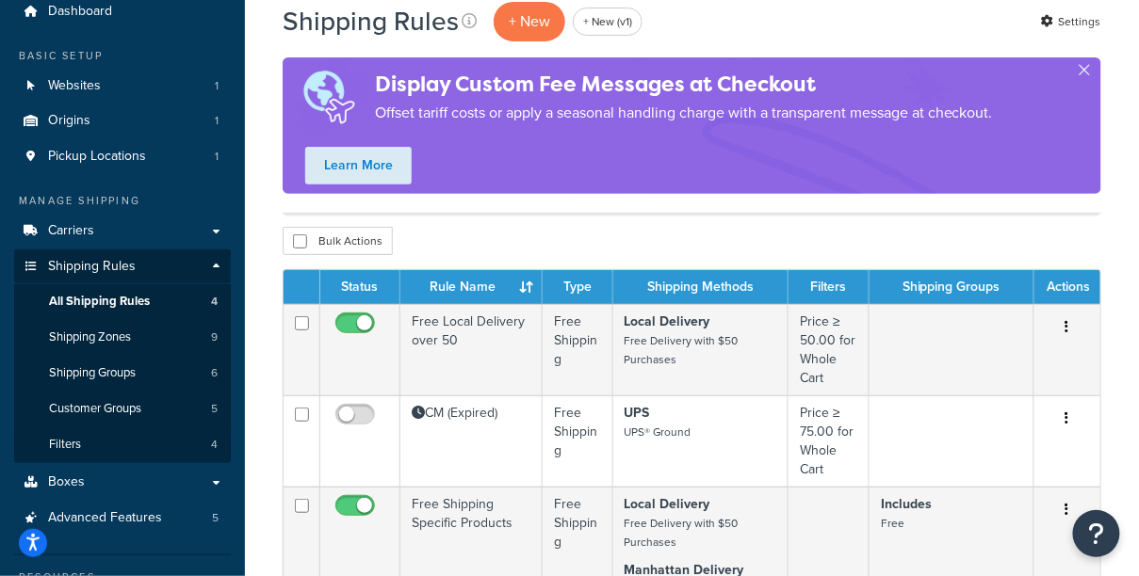
scroll to position [63, 0]
